Goal: Task Accomplishment & Management: Use online tool/utility

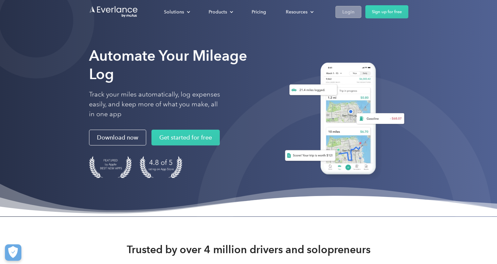
click at [350, 8] on div "Login" at bounding box center [348, 12] width 12 height 8
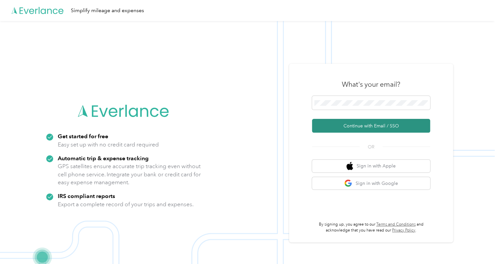
click at [378, 127] on button "Continue with Email / SSO" at bounding box center [371, 126] width 118 height 14
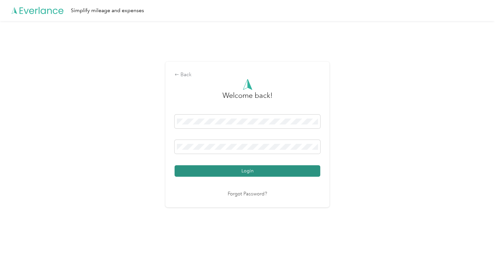
click at [268, 173] on button "Login" at bounding box center [248, 170] width 146 height 11
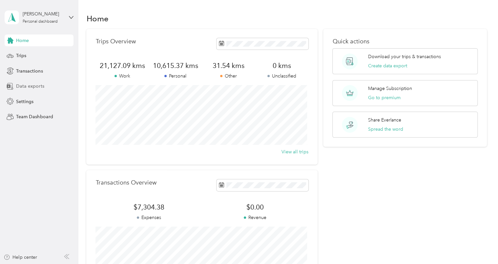
click at [30, 86] on span "Data exports" at bounding box center [30, 86] width 28 height 7
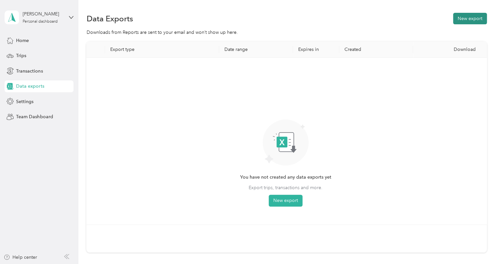
click at [466, 19] on button "New export" at bounding box center [470, 18] width 34 height 11
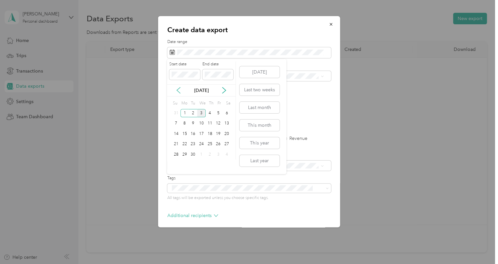
click at [178, 89] on icon at bounding box center [178, 90] width 3 height 6
click at [217, 111] on div "1" at bounding box center [218, 113] width 9 height 8
click at [177, 162] on div "31" at bounding box center [176, 165] width 9 height 8
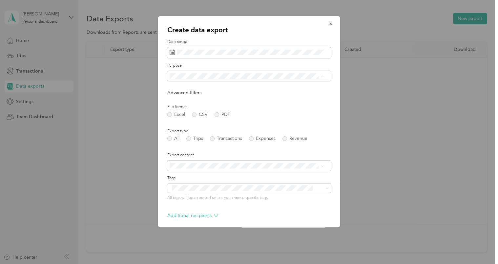
click at [196, 119] on div "Consultant" at bounding box center [247, 122] width 150 height 7
click at [188, 139] on label "Trips" at bounding box center [194, 138] width 17 height 5
click at [214, 140] on label "Transactions" at bounding box center [226, 138] width 32 height 5
click at [170, 137] on label "All" at bounding box center [173, 138] width 12 height 5
click at [329, 26] on icon "button" at bounding box center [331, 24] width 5 height 5
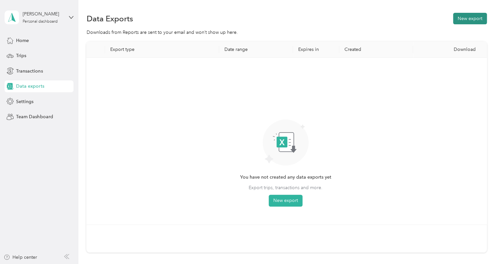
click at [467, 18] on button "New export" at bounding box center [470, 18] width 34 height 11
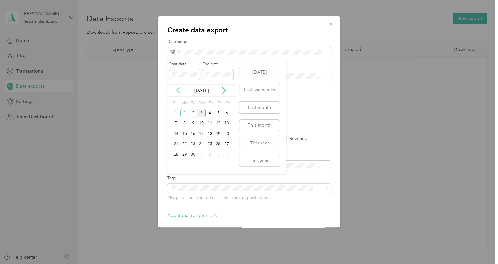
click at [177, 89] on icon at bounding box center [178, 90] width 3 height 6
click at [217, 114] on div "1" at bounding box center [218, 113] width 9 height 8
click at [176, 164] on div "31" at bounding box center [176, 165] width 9 height 8
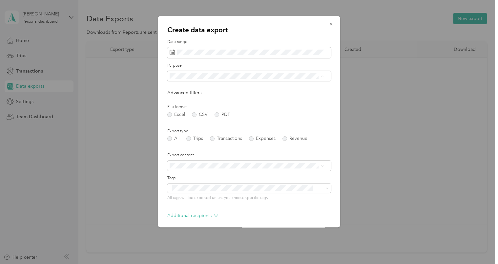
click at [193, 124] on li "Consultant" at bounding box center [246, 122] width 159 height 11
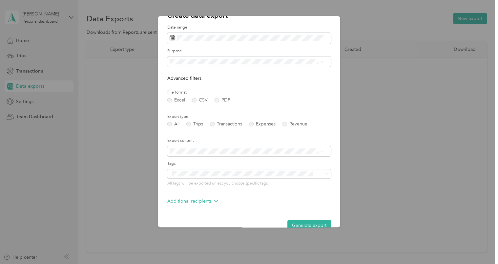
scroll to position [28, 0]
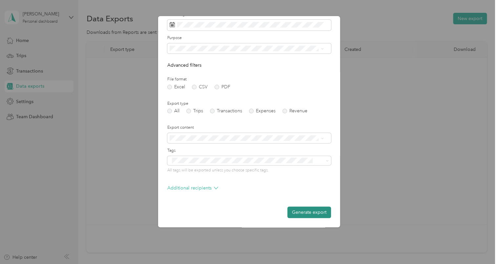
click at [315, 216] on button "Generate export" at bounding box center [310, 212] width 44 height 11
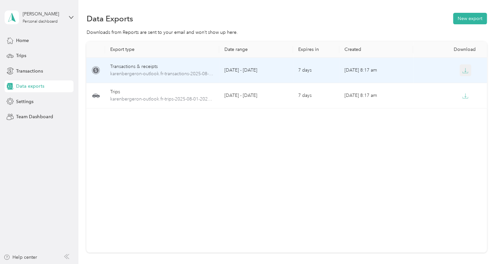
click at [466, 69] on icon "button" at bounding box center [466, 71] width 6 height 6
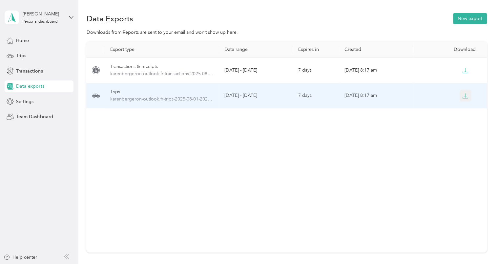
click at [465, 96] on icon "button" at bounding box center [466, 95] width 2 height 4
